Goal: Task Accomplishment & Management: Use online tool/utility

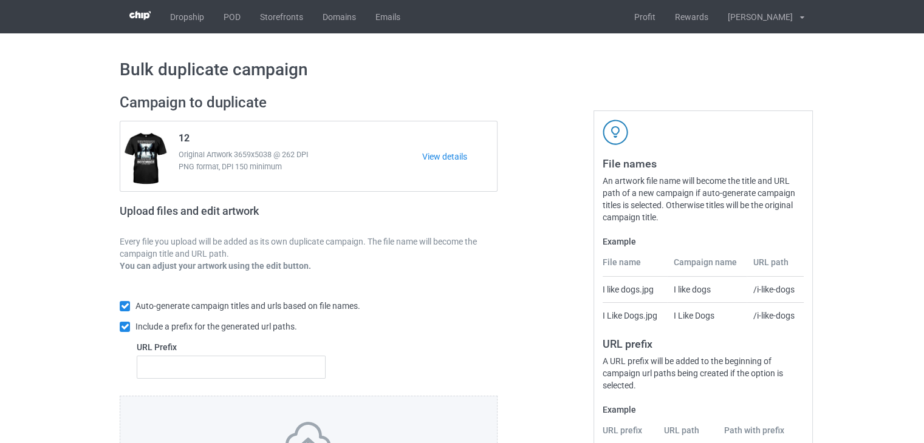
scroll to position [147, 0]
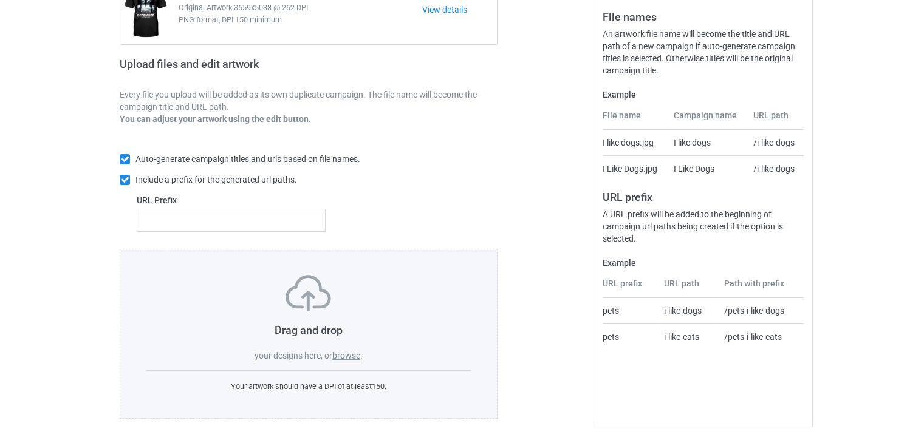
click at [343, 358] on label "browse" at bounding box center [346, 356] width 28 height 10
click at [0, 0] on input "browse" at bounding box center [0, 0] width 0 height 0
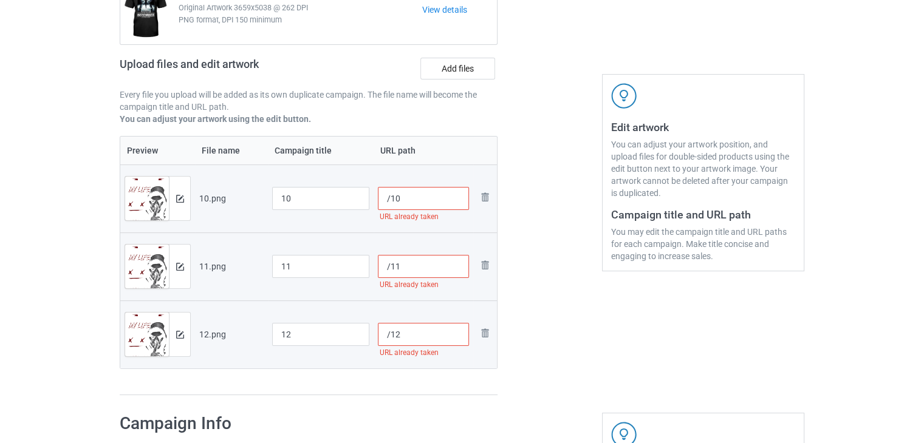
click at [389, 205] on input "/10" at bounding box center [424, 198] width 92 height 23
paste input "sku08-36"
type input "/sku08-3610"
click at [390, 272] on input "/11" at bounding box center [424, 266] width 92 height 23
paste input "sku08-36"
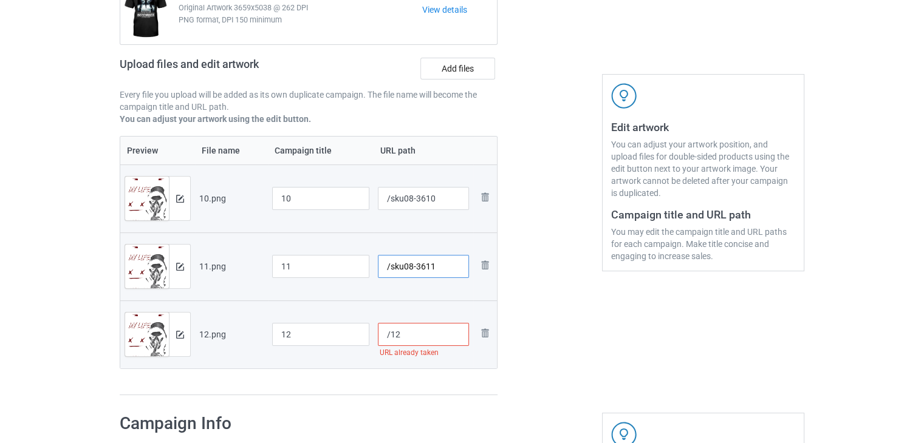
type input "/sku08-3611"
click at [389, 337] on input "/12" at bounding box center [424, 334] width 92 height 23
paste input "sku08-36"
type input "/sku08-3612"
click at [534, 342] on div at bounding box center [549, 171] width 87 height 467
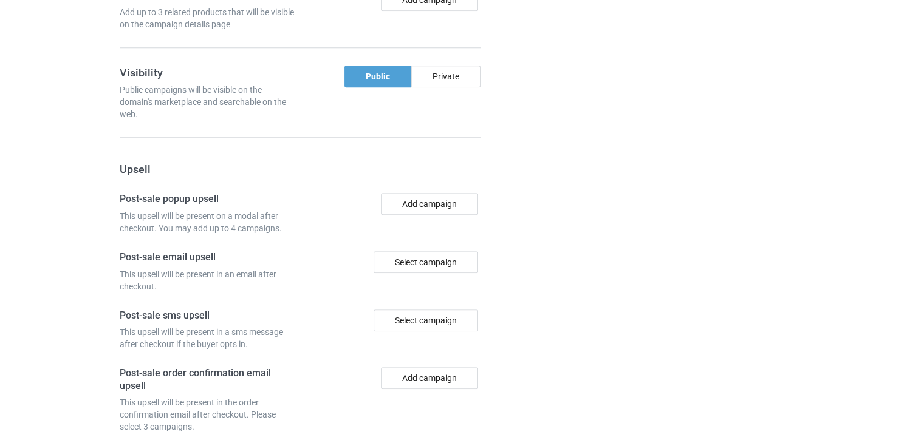
scroll to position [1237, 0]
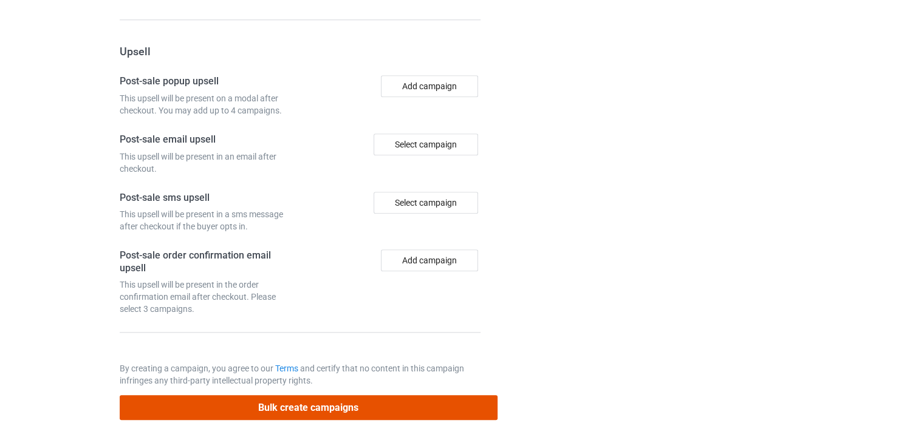
click at [349, 402] on button "Bulk create campaigns" at bounding box center [309, 407] width 378 height 25
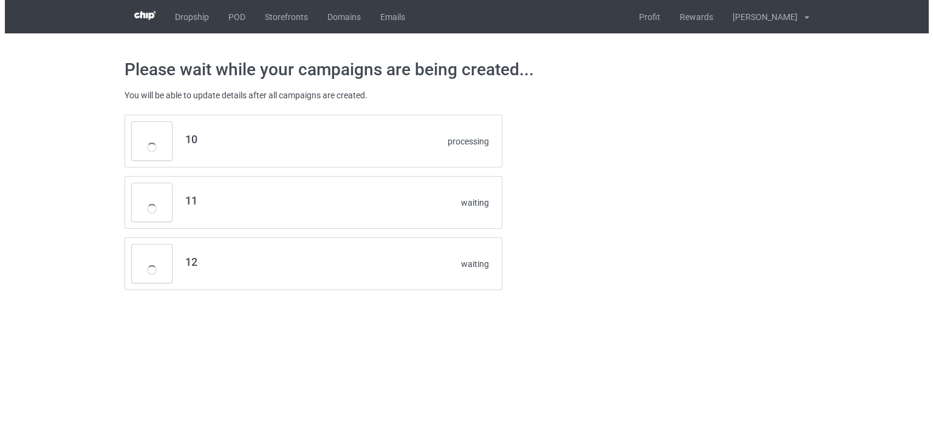
scroll to position [0, 0]
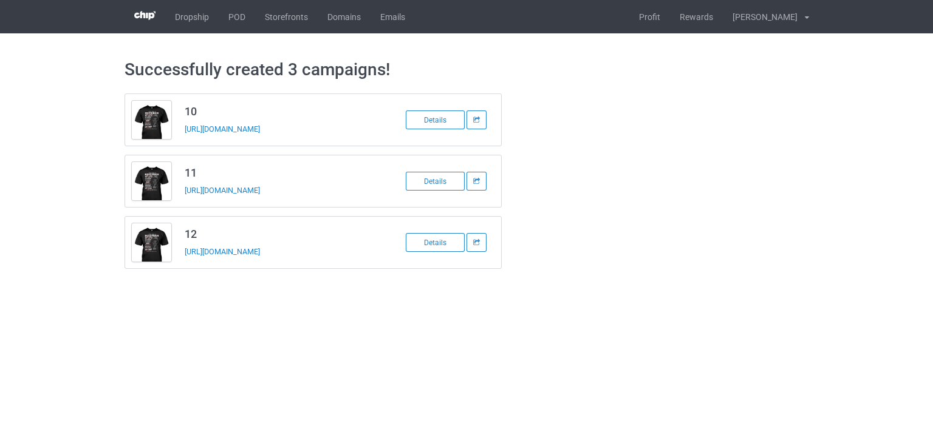
drag, startPoint x: 322, startPoint y: 131, endPoint x: 184, endPoint y: 131, distance: 137.9
click at [184, 131] on td "10 [URL][DOMAIN_NAME]" at bounding box center [280, 120] width 205 height 52
copy link "[URL][DOMAIN_NAME]"
click at [318, 307] on body "Dropship POD Storefronts Domains Emails Profit Rewards [PERSON_NAME] Long Setti…" at bounding box center [466, 221] width 933 height 443
drag, startPoint x: 320, startPoint y: 193, endPoint x: 180, endPoint y: 191, distance: 139.7
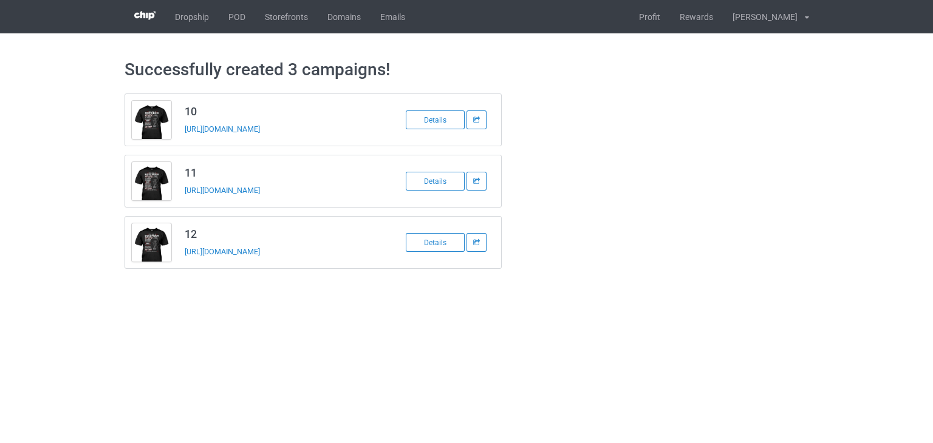
click at [180, 191] on td "11 [URL][DOMAIN_NAME]" at bounding box center [280, 182] width 205 height 52
copy link "[URL][DOMAIN_NAME]"
